Goal: Check status: Check status

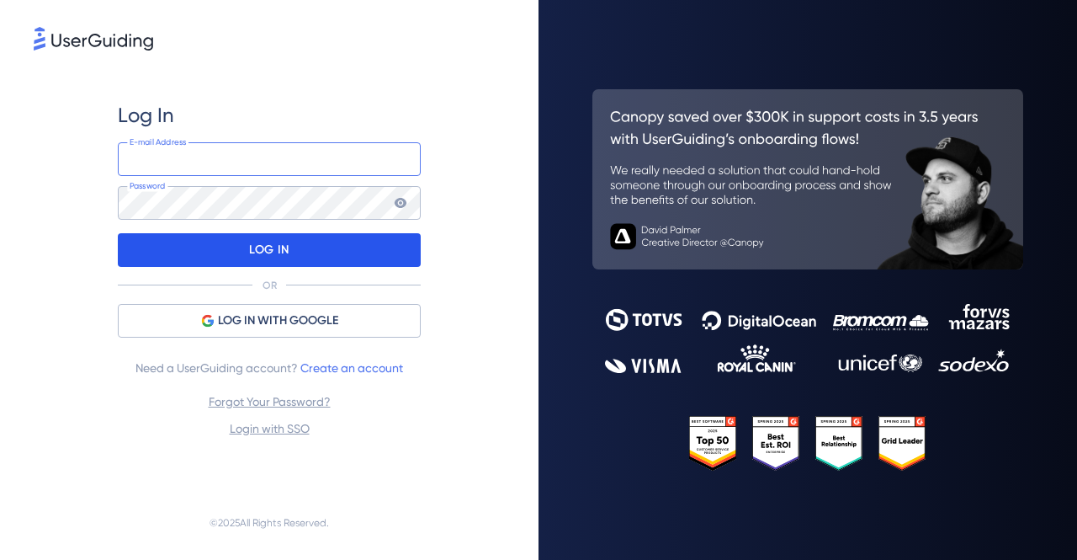
type input "[PERSON_NAME][EMAIL_ADDRESS][DOMAIN_NAME]"
click at [268, 248] on p "LOG IN" at bounding box center [269, 250] width 40 height 27
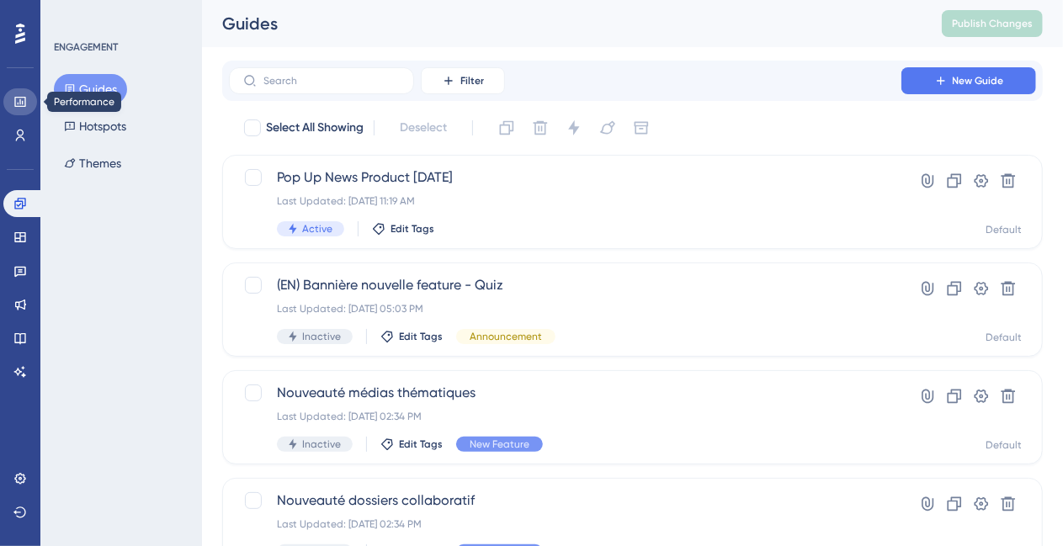
click at [19, 97] on icon at bounding box center [19, 102] width 11 height 10
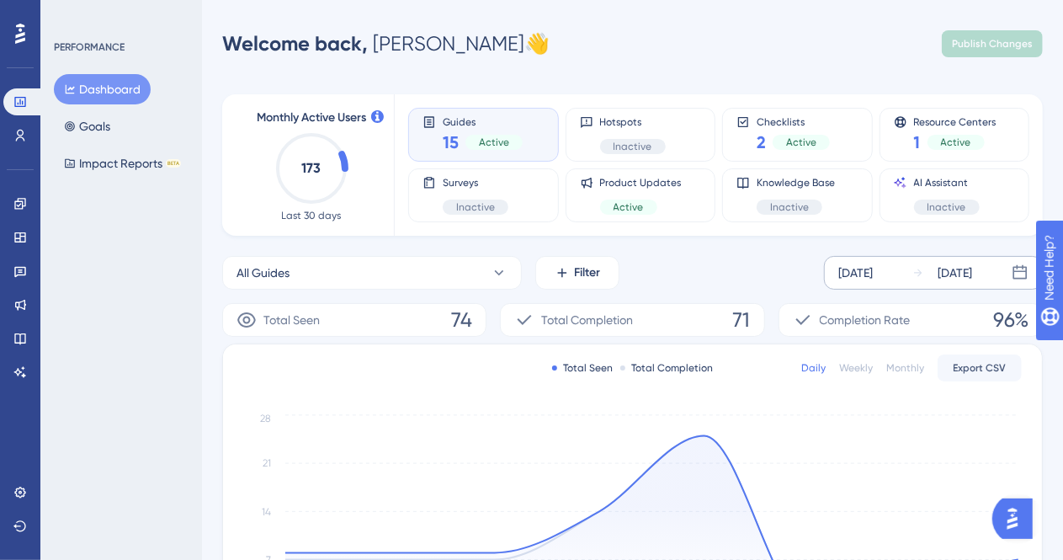
click at [873, 280] on div "[DATE]" at bounding box center [855, 273] width 35 height 20
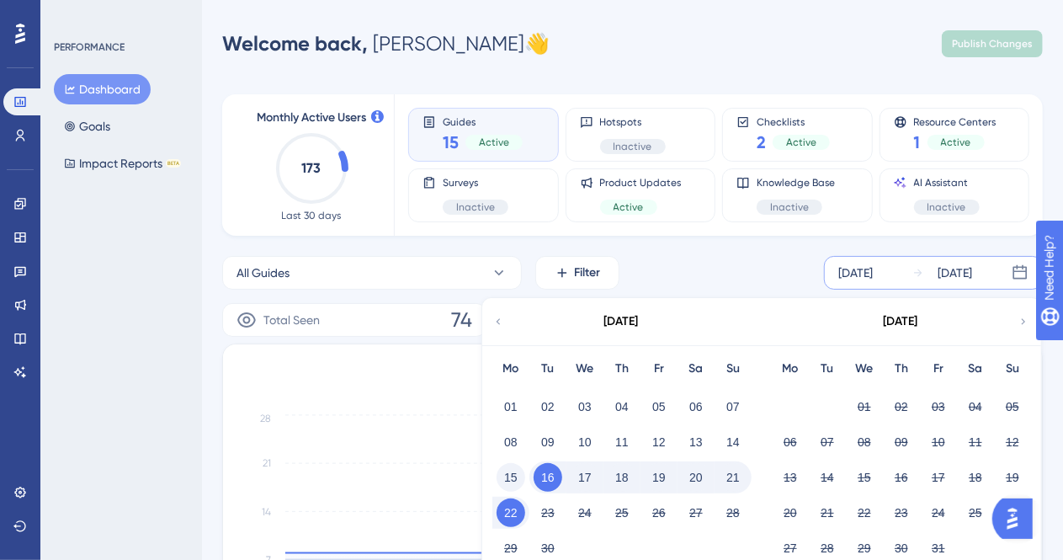
click at [511, 480] on button "15" at bounding box center [511, 477] width 29 height 29
click at [738, 476] on button "21" at bounding box center [733, 477] width 29 height 29
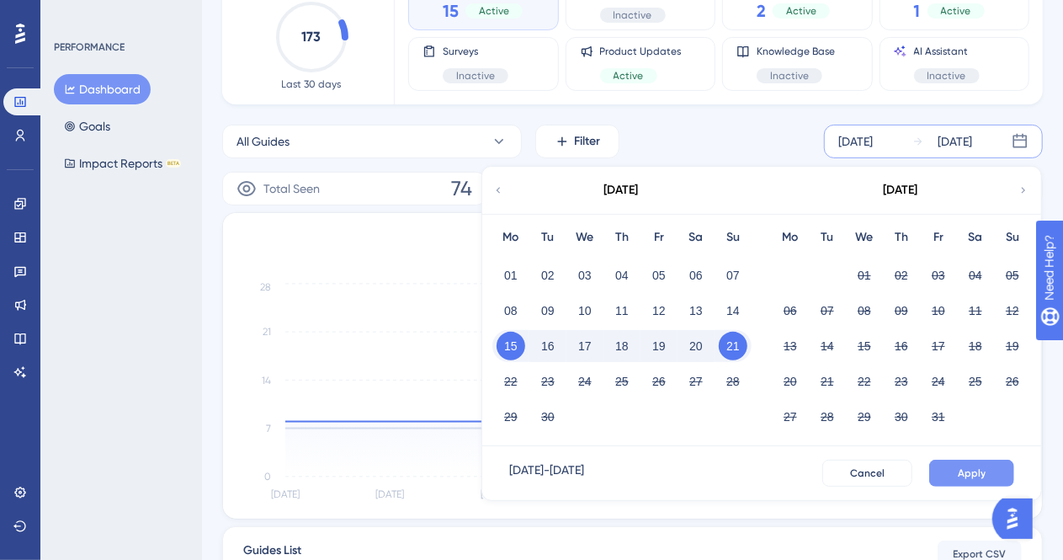
scroll to position [168, 0]
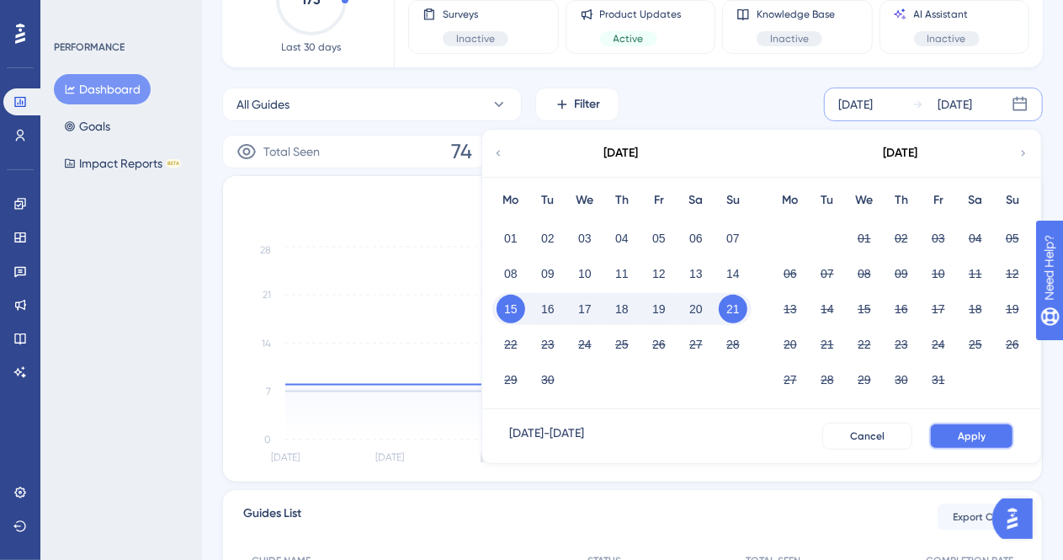
click at [981, 437] on span "Apply" at bounding box center [972, 435] width 28 height 13
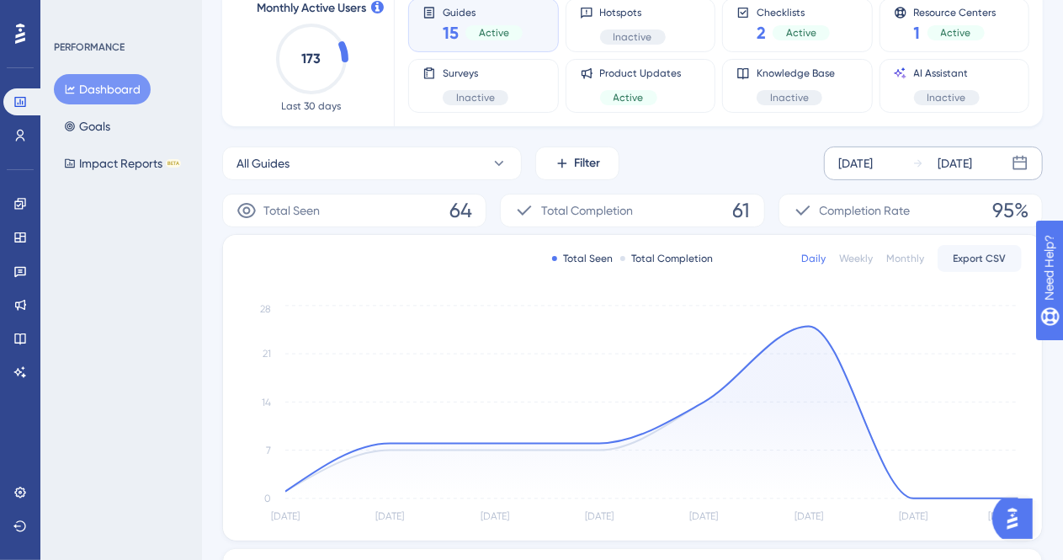
scroll to position [84, 0]
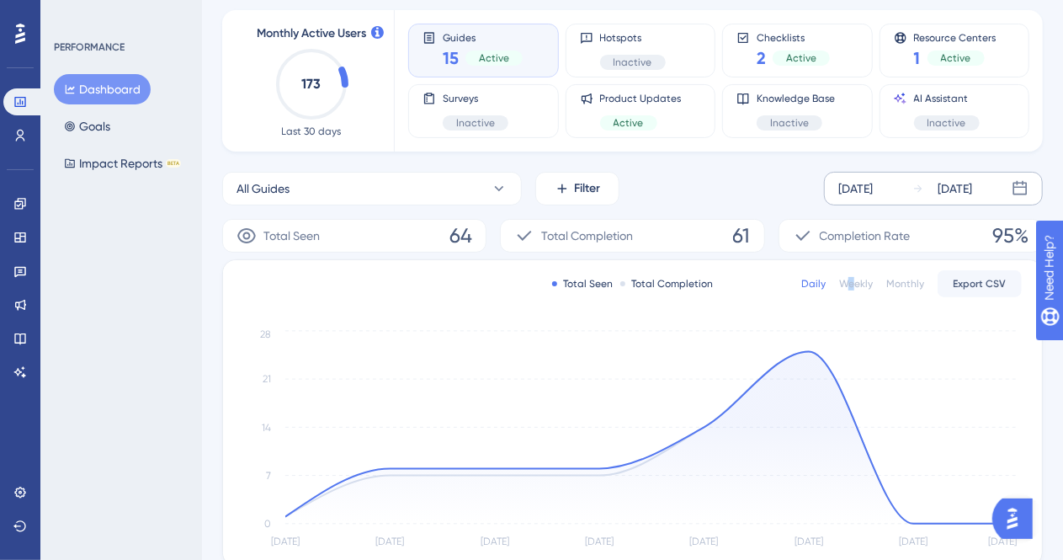
click at [853, 281] on div "Weekly" at bounding box center [856, 283] width 34 height 13
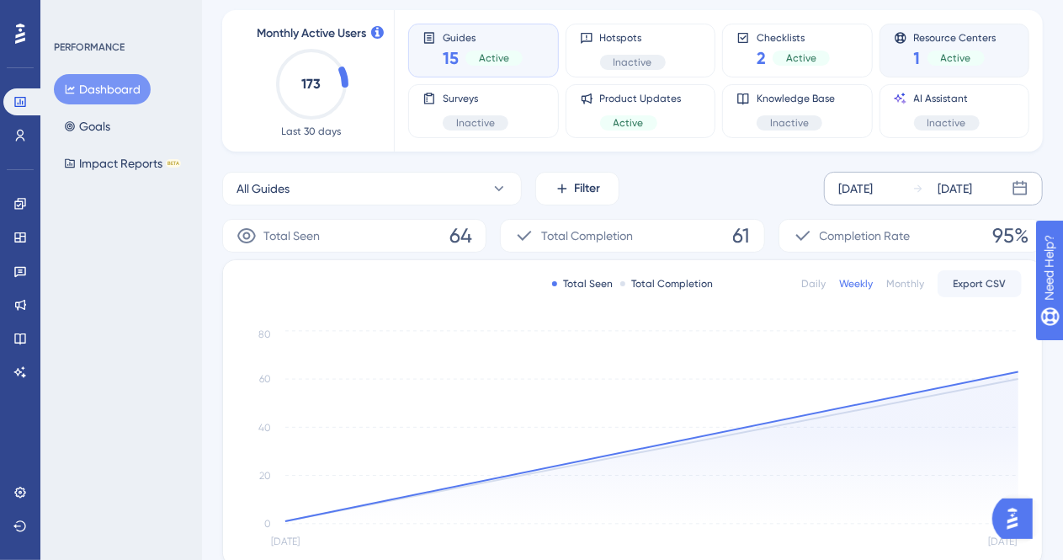
click at [956, 54] on span "Active" at bounding box center [956, 57] width 30 height 13
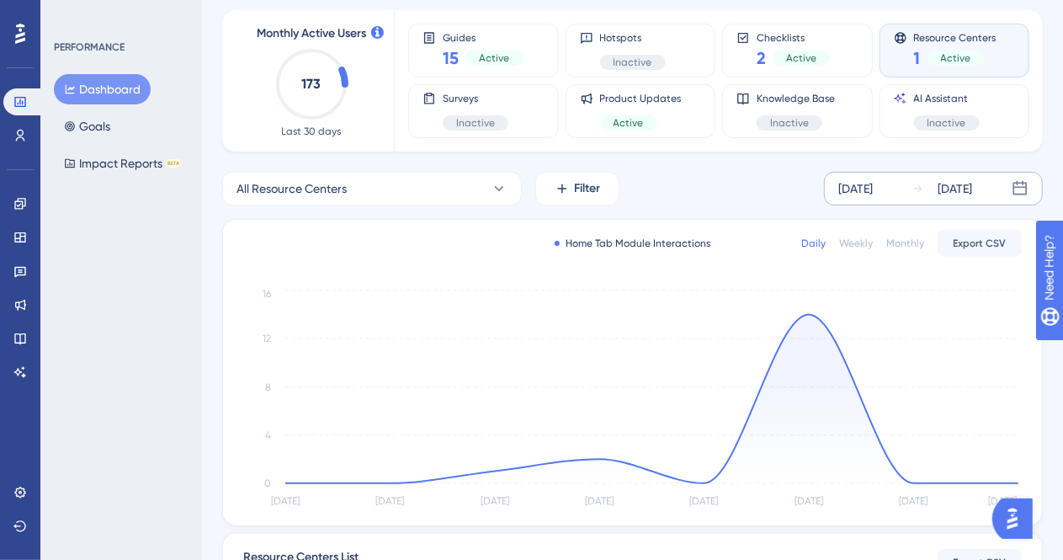
click at [858, 234] on div "Daily Weekly Monthly Export CSV" at bounding box center [911, 243] width 221 height 27
click at [863, 250] on div "Daily Weekly Monthly Export CSV" at bounding box center [911, 243] width 221 height 27
click at [859, 245] on div "Weekly" at bounding box center [856, 243] width 34 height 13
